Goal: Task Accomplishment & Management: Use online tool/utility

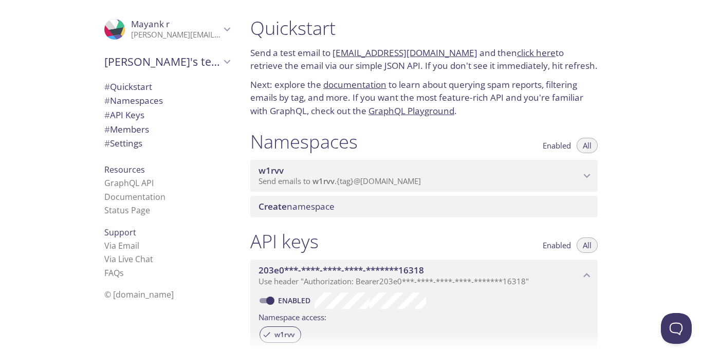
drag, startPoint x: 332, startPoint y: 51, endPoint x: 459, endPoint y: 48, distance: 127.5
click at [459, 48] on p "Send a test email to [EMAIL_ADDRESS][DOMAIN_NAME] and then click here to retrie…" at bounding box center [423, 59] width 347 height 26
copy p "[EMAIL_ADDRESS][DOMAIN_NAME]"
click at [449, 151] on div "Namespaces Enabled All" at bounding box center [423, 143] width 347 height 26
click at [449, 164] on div "w1rvv Send emails to w1rvv . {tag} @[DOMAIN_NAME]" at bounding box center [423, 176] width 347 height 32
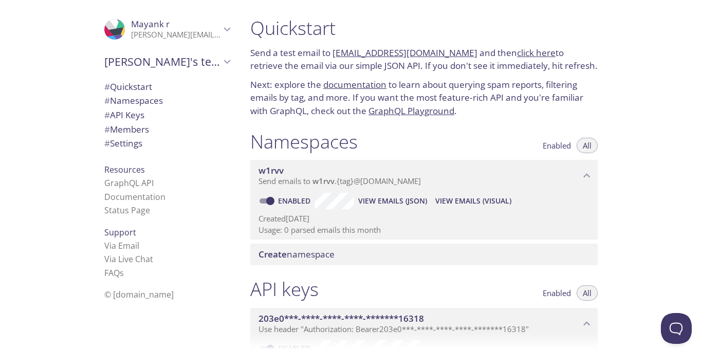
click at [396, 206] on span "View Emails (JSON)" at bounding box center [392, 201] width 69 height 12
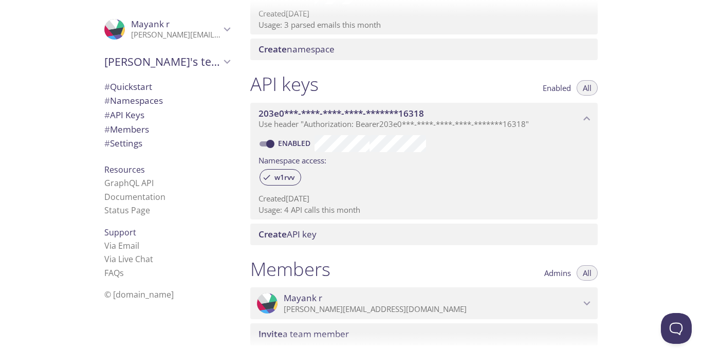
scroll to position [74, 0]
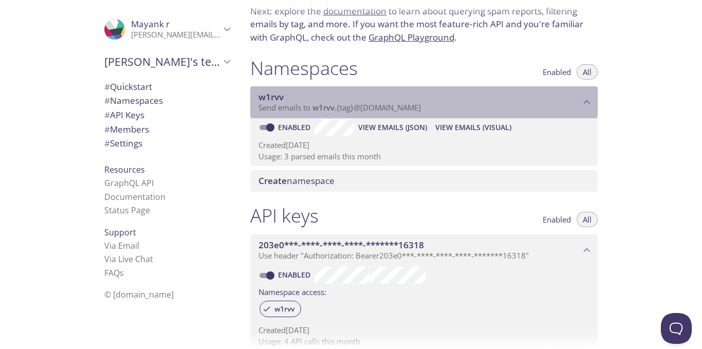
drag, startPoint x: 310, startPoint y: 104, endPoint x: 349, endPoint y: 106, distance: 38.6
click at [349, 106] on span "Send emails to w1rvv . {tag} @[DOMAIN_NAME]" at bounding box center [340, 107] width 162 height 10
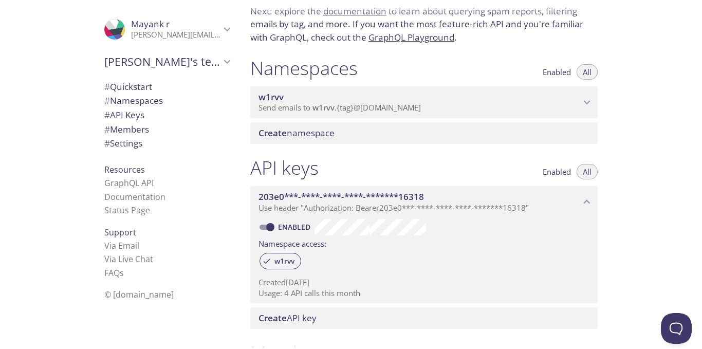
scroll to position [0, 0]
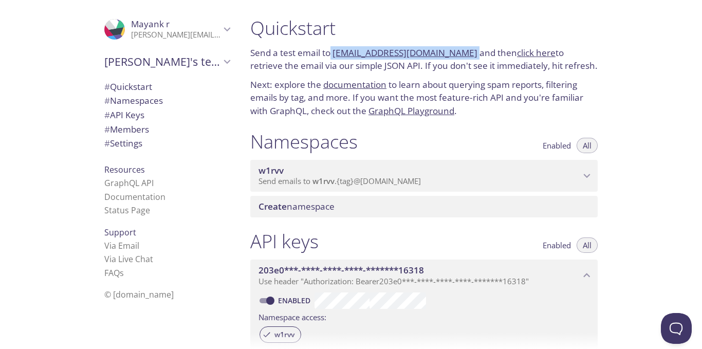
drag, startPoint x: 332, startPoint y: 52, endPoint x: 463, endPoint y: 47, distance: 131.7
click at [463, 47] on p "Send a test email to [EMAIL_ADDRESS][DOMAIN_NAME] and then click here to retrie…" at bounding box center [423, 59] width 347 height 26
copy p "[EMAIL_ADDRESS][DOMAIN_NAME]"
click at [623, 19] on div "Quickstart Send a test email to [EMAIL_ADDRESS][DOMAIN_NAME] and then click her…" at bounding box center [472, 174] width 460 height 349
